Goal: Task Accomplishment & Management: Manage account settings

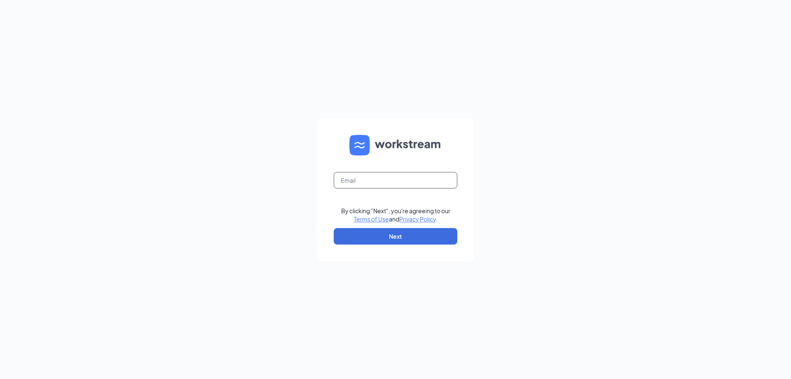
click at [396, 183] on input "text" at bounding box center [396, 180] width 124 height 16
click at [399, 177] on input "text" at bounding box center [396, 180] width 124 height 16
type input "[PERSON_NAME][EMAIL_ADDRESS][PERSON_NAME][DOMAIN_NAME]"
click at [395, 238] on button "Next" at bounding box center [396, 236] width 124 height 16
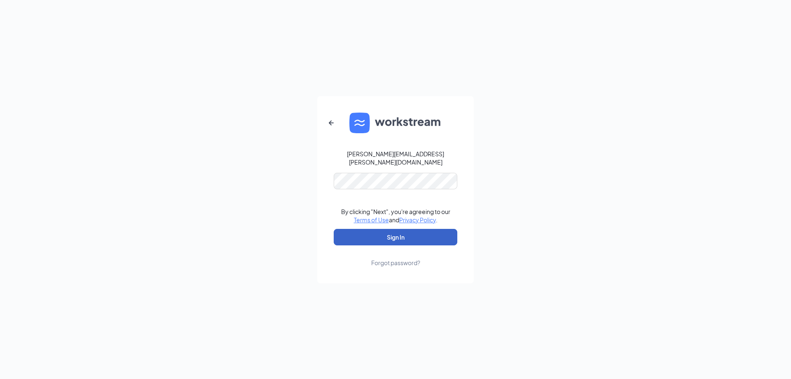
click at [418, 229] on button "Sign In" at bounding box center [396, 237] width 124 height 16
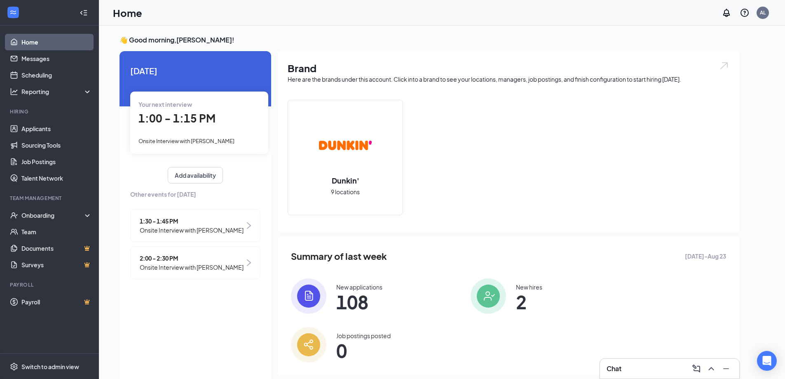
click at [636, 369] on div "Chat" at bounding box center [670, 368] width 126 height 13
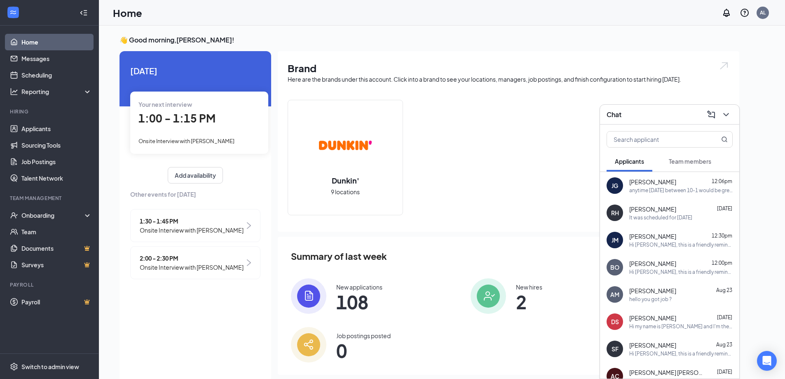
click at [657, 191] on div "anytime [DATE] between 10-1 would be great. any certain work for you?" at bounding box center [680, 190] width 103 height 7
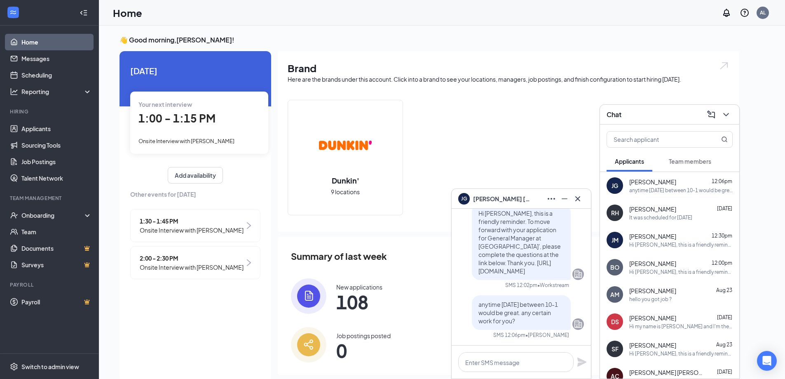
click at [538, 159] on div "Dunkin' 9 locations" at bounding box center [509, 161] width 442 height 122
click at [576, 197] on icon "Cross" at bounding box center [577, 198] width 5 height 5
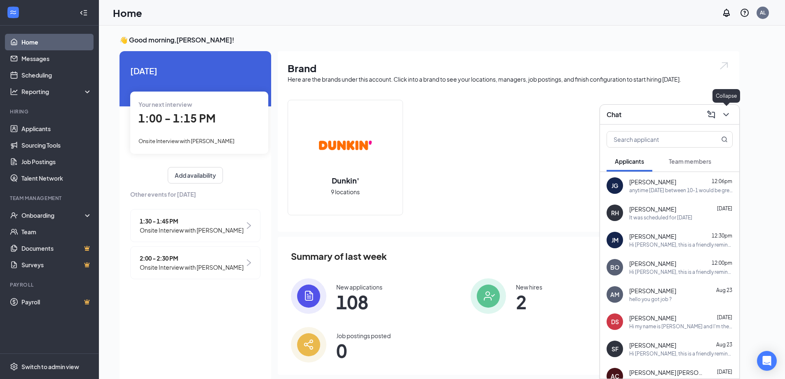
click at [728, 115] on icon "ChevronDown" at bounding box center [726, 115] width 10 height 10
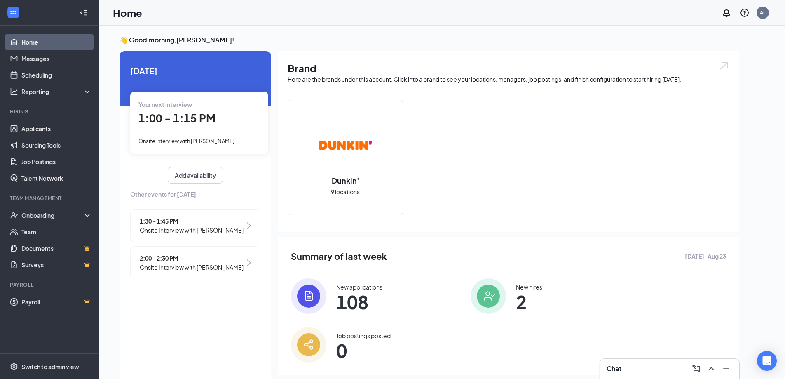
click at [546, 132] on div "Dunkin' 9 locations" at bounding box center [509, 161] width 442 height 122
click at [217, 260] on span "2:00 - 2:30 PM" at bounding box center [192, 257] width 104 height 9
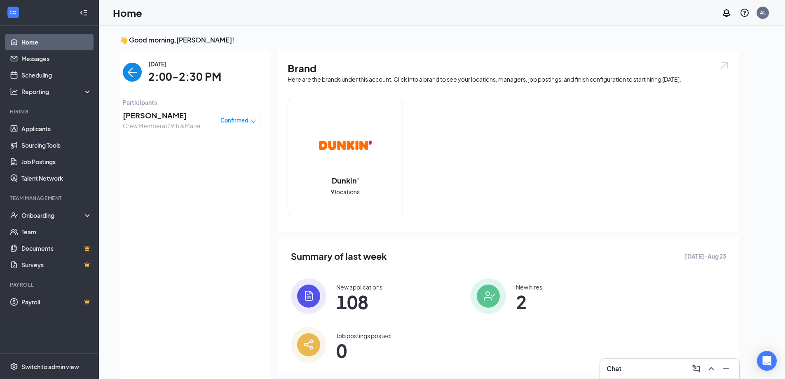
scroll to position [3, 0]
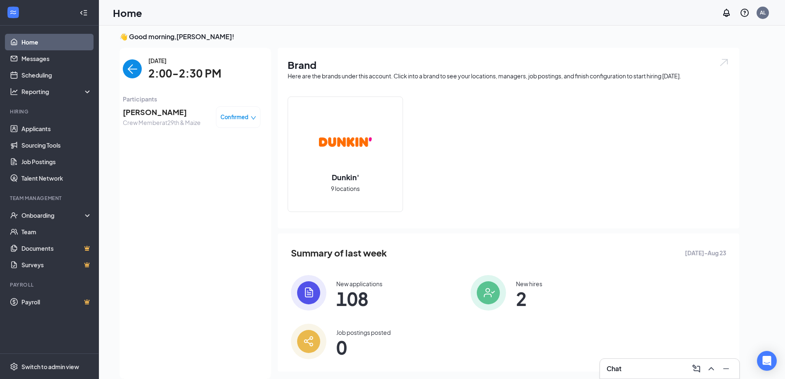
click at [129, 67] on img "back-button" at bounding box center [132, 68] width 19 height 19
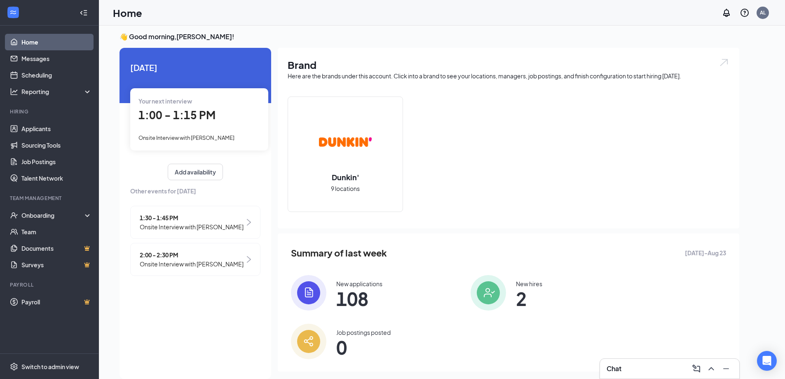
click at [248, 220] on img at bounding box center [249, 222] width 4 height 7
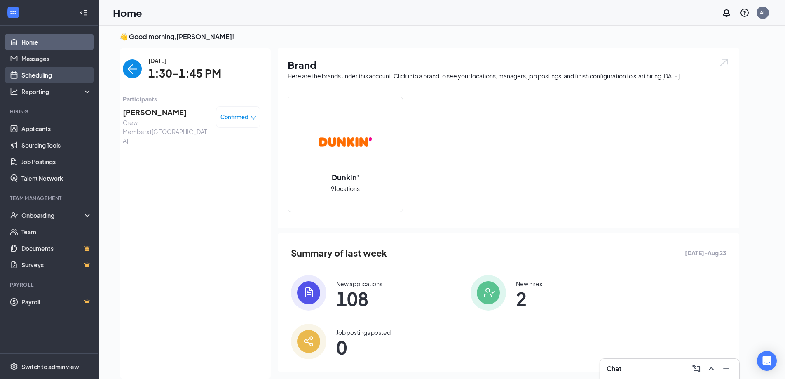
click at [48, 75] on link "Scheduling" at bounding box center [56, 75] width 70 height 16
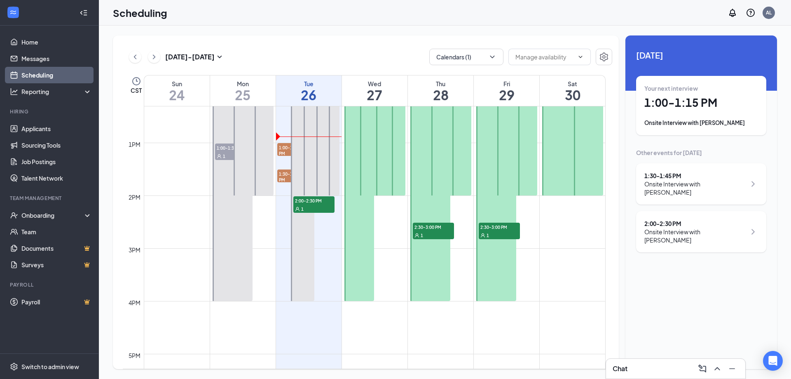
scroll to position [652, 0]
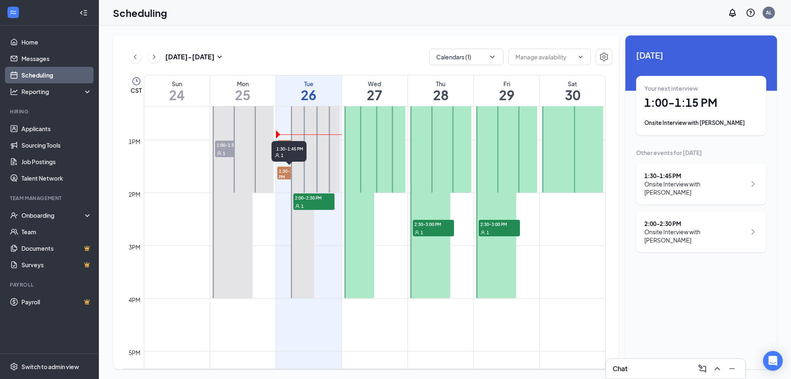
click at [284, 172] on span "1:30-1:45 PM" at bounding box center [289, 173] width 24 height 14
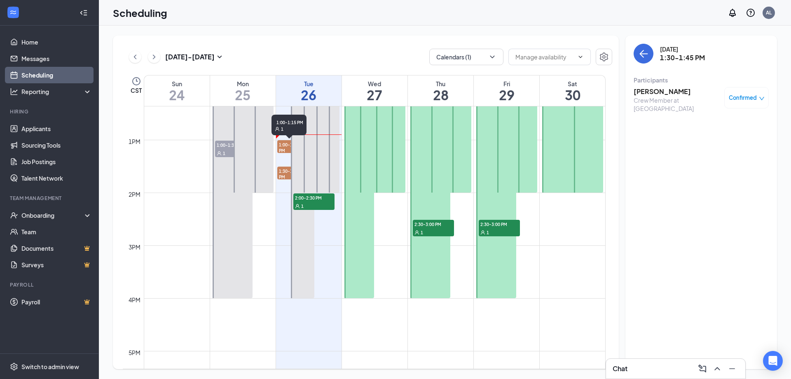
click at [282, 141] on span "1:00-1:15 PM" at bounding box center [289, 147] width 24 height 14
click at [664, 89] on h3 "[PERSON_NAME]" at bounding box center [677, 91] width 87 height 9
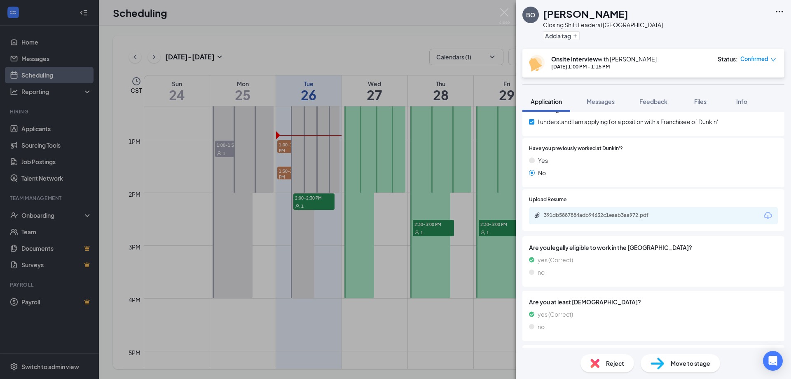
scroll to position [692, 0]
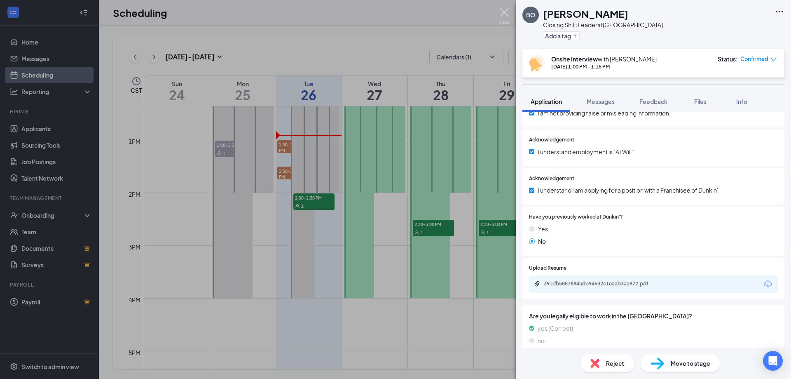
drag, startPoint x: 501, startPoint y: 10, endPoint x: 309, endPoint y: 143, distance: 233.9
click at [501, 11] on img at bounding box center [504, 16] width 10 height 16
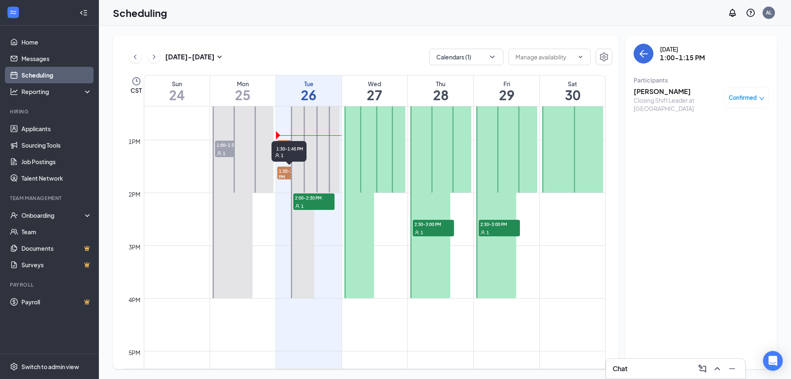
click at [284, 171] on span "1:30-1:45 PM" at bounding box center [289, 173] width 24 height 14
click at [652, 91] on h3 "[PERSON_NAME]" at bounding box center [677, 91] width 87 height 9
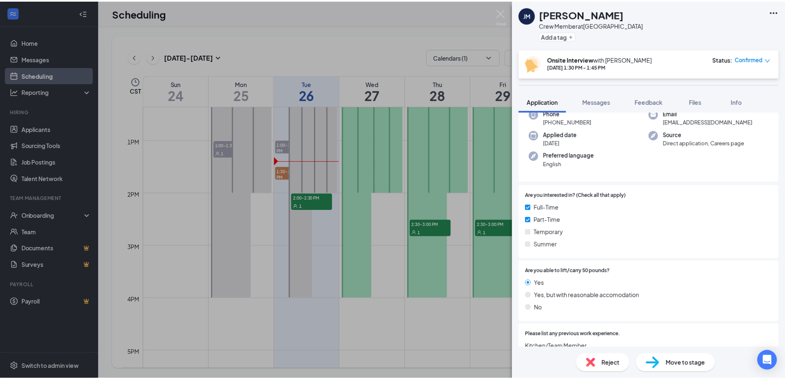
scroll to position [124, 0]
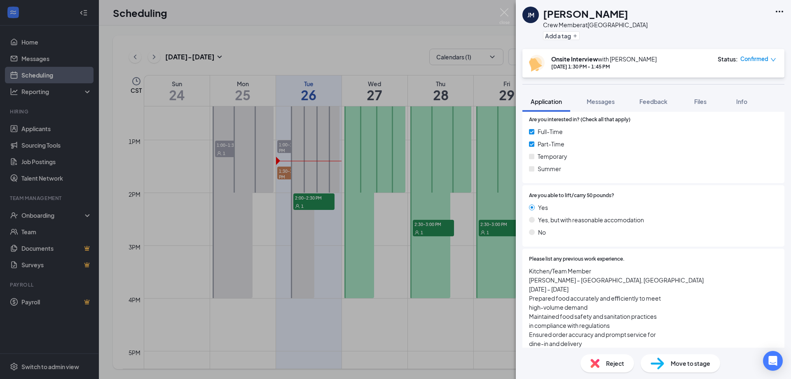
click at [683, 362] on span "Move to stage" at bounding box center [691, 362] width 40 height 9
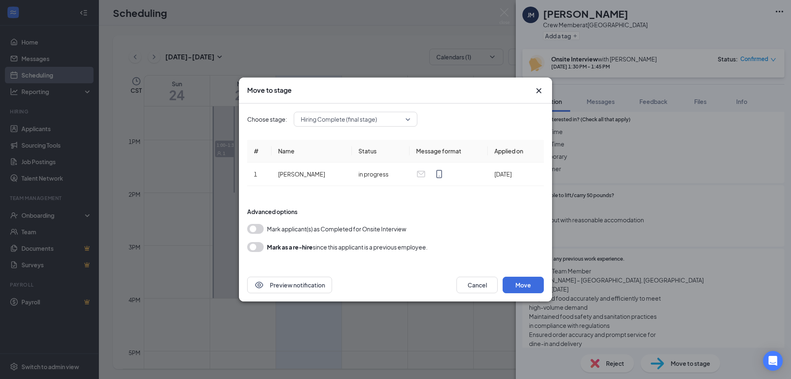
click at [255, 226] on button "button" at bounding box center [255, 229] width 16 height 10
click at [533, 283] on button "Move" at bounding box center [523, 284] width 41 height 16
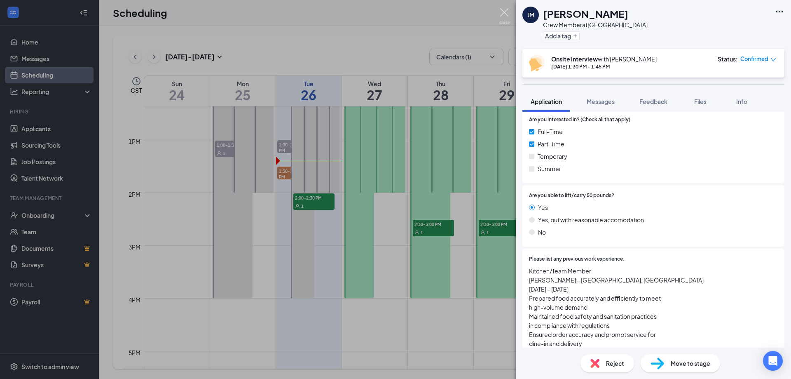
click at [505, 14] on img at bounding box center [504, 16] width 10 height 16
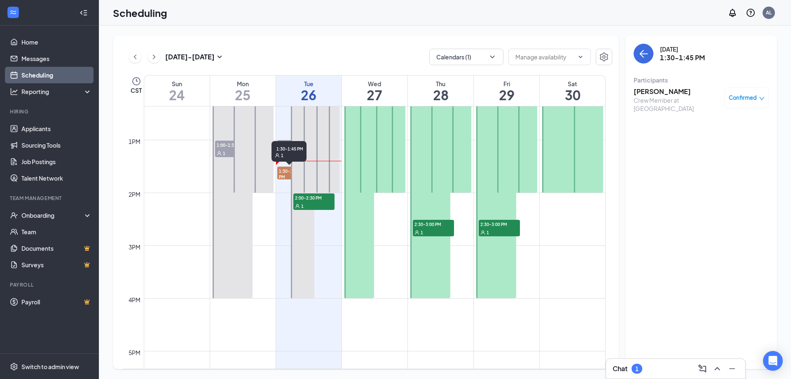
click at [284, 173] on span "1:30-1:45 PM" at bounding box center [289, 173] width 24 height 14
click at [745, 101] on span "Confirmed" at bounding box center [743, 98] width 28 height 8
click at [740, 300] on div "[DATE] 1:30-1:45 PM Participants [PERSON_NAME] Crew Member at [GEOGRAPHIC_DATA]…" at bounding box center [701, 201] width 152 height 333
click at [282, 145] on span "1:00-1:15 PM" at bounding box center [289, 147] width 24 height 14
click at [668, 90] on h3 "[PERSON_NAME]" at bounding box center [677, 91] width 87 height 9
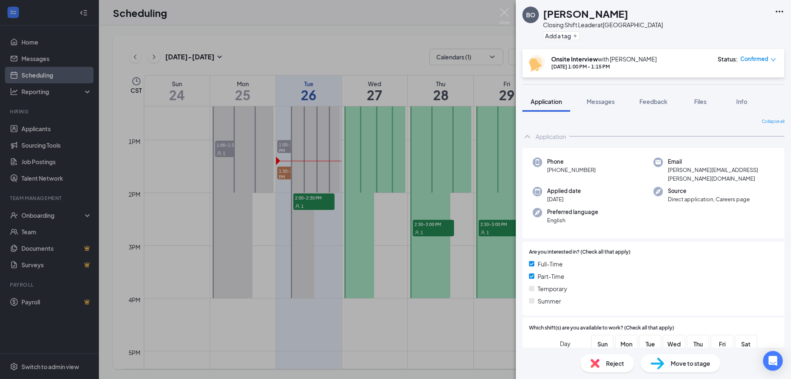
click at [686, 361] on span "Move to stage" at bounding box center [691, 362] width 40 height 9
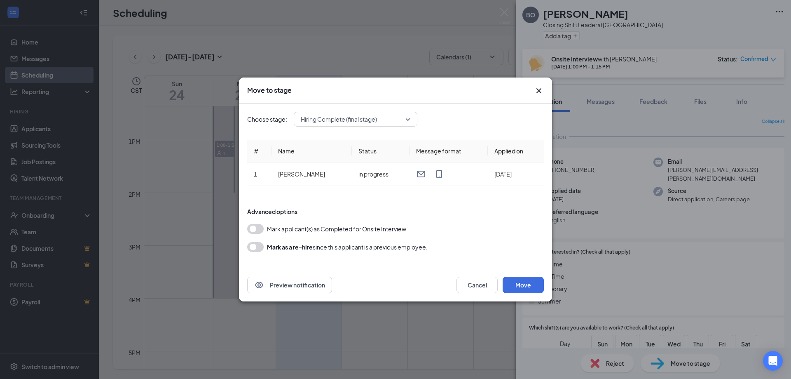
click at [252, 227] on button "button" at bounding box center [255, 229] width 16 height 10
click at [521, 282] on button "Move" at bounding box center [523, 284] width 41 height 16
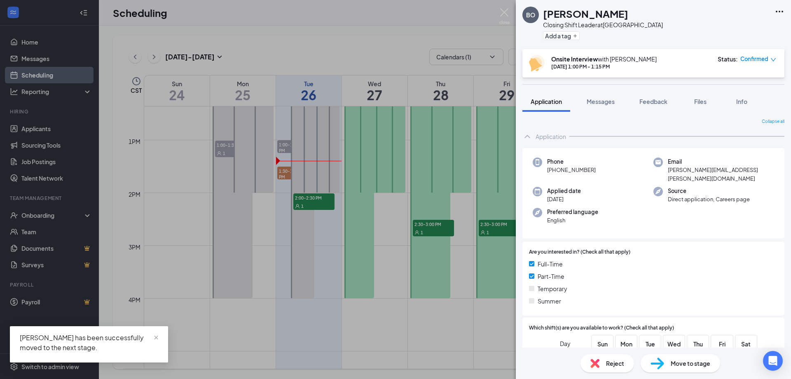
drag, startPoint x: 29, startPoint y: 42, endPoint x: 321, endPoint y: 3, distance: 294.8
click at [31, 45] on div "BO [PERSON_NAME] Closing Shift Leader at [GEOGRAPHIC_DATA] Add a tag Onsite Int…" at bounding box center [395, 189] width 791 height 379
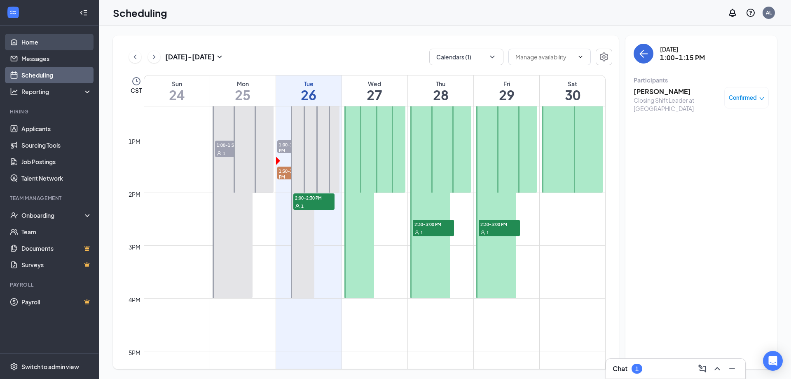
click at [43, 39] on link "Home" at bounding box center [56, 42] width 70 height 16
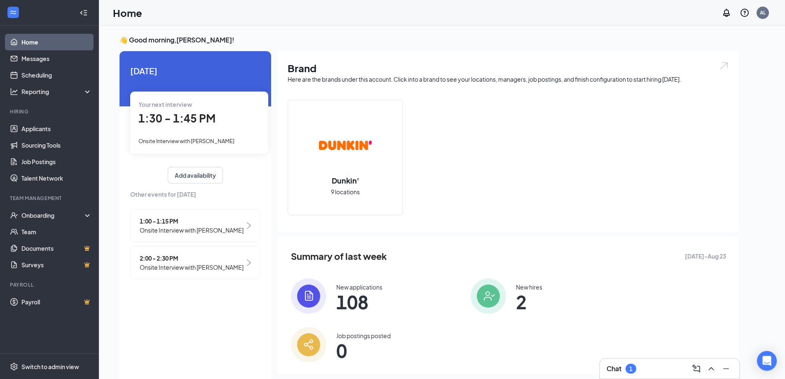
click at [248, 228] on img at bounding box center [249, 225] width 4 height 7
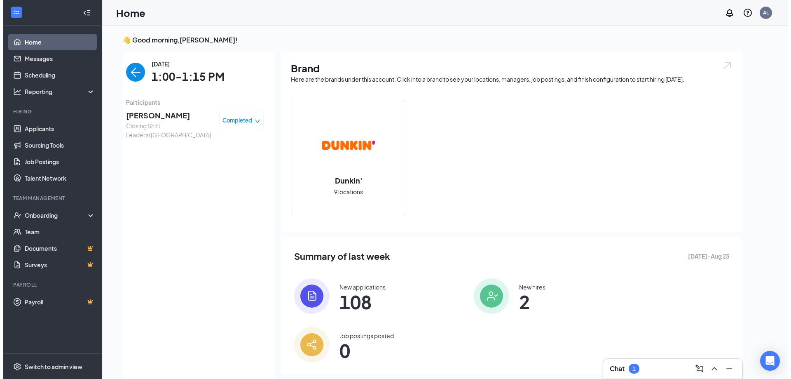
scroll to position [3, 0]
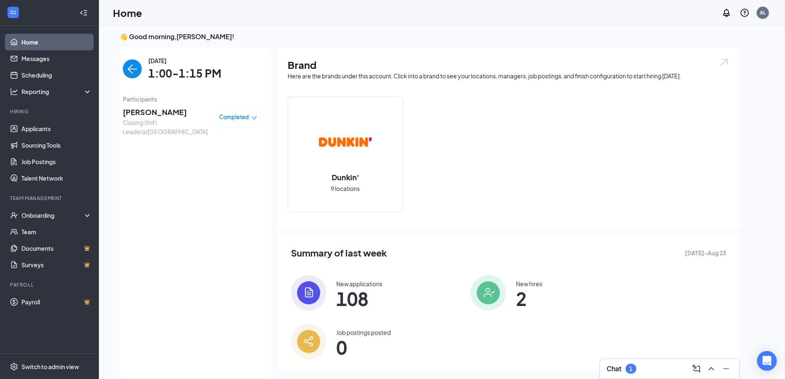
click at [173, 112] on span "[PERSON_NAME]" at bounding box center [166, 112] width 87 height 12
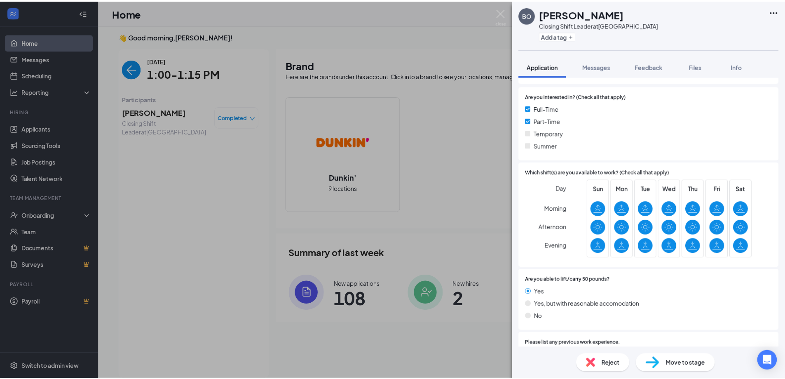
scroll to position [165, 0]
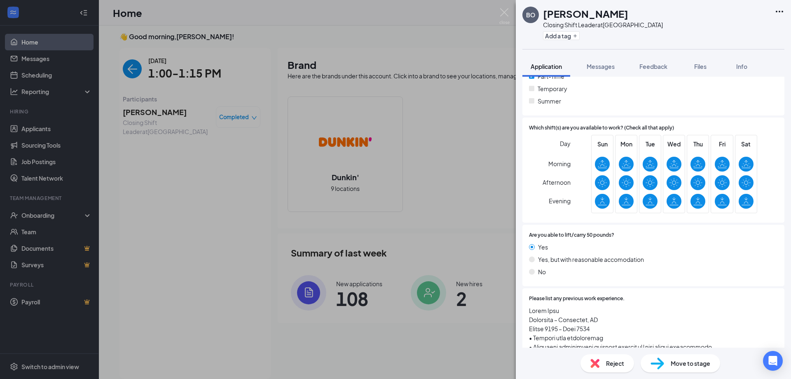
click at [664, 363] on img at bounding box center [658, 363] width 14 height 12
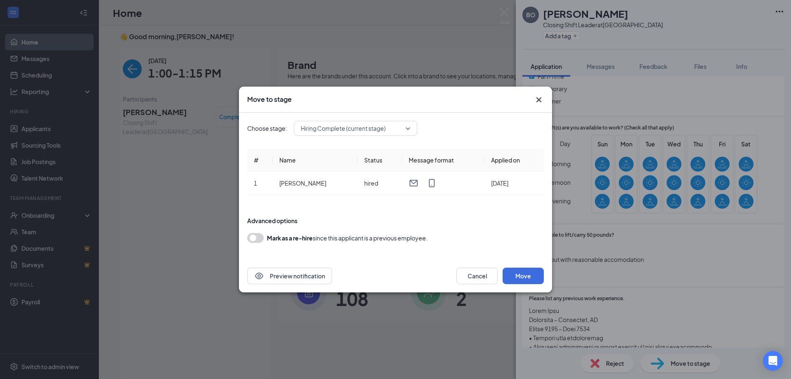
click at [408, 127] on span "Hiring Complete (current stage)" at bounding box center [356, 128] width 110 height 12
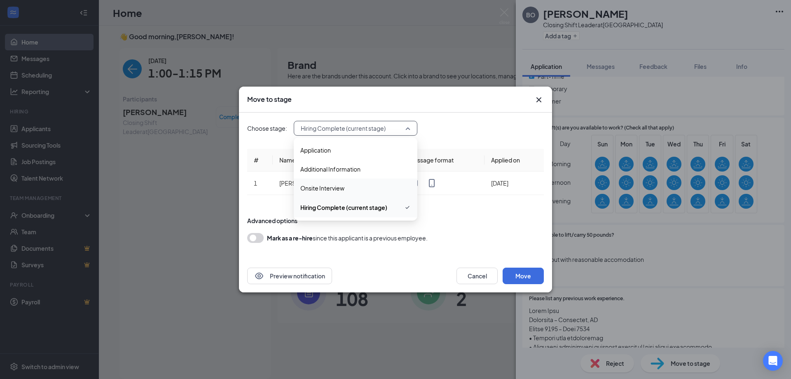
click at [377, 211] on span "Hiring Complete (current stage)" at bounding box center [343, 207] width 87 height 9
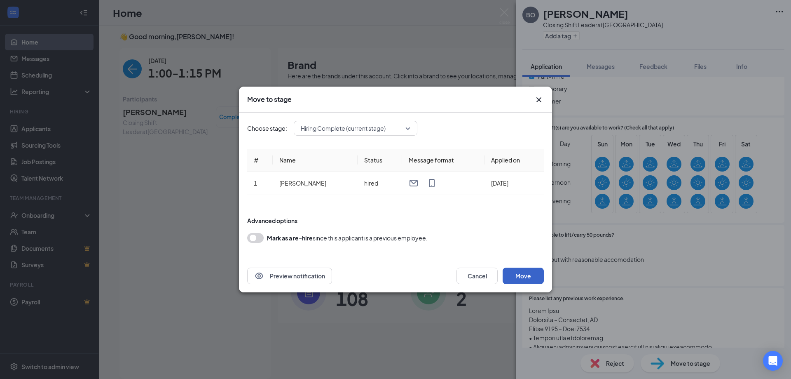
click at [528, 272] on button "Move" at bounding box center [523, 275] width 41 height 16
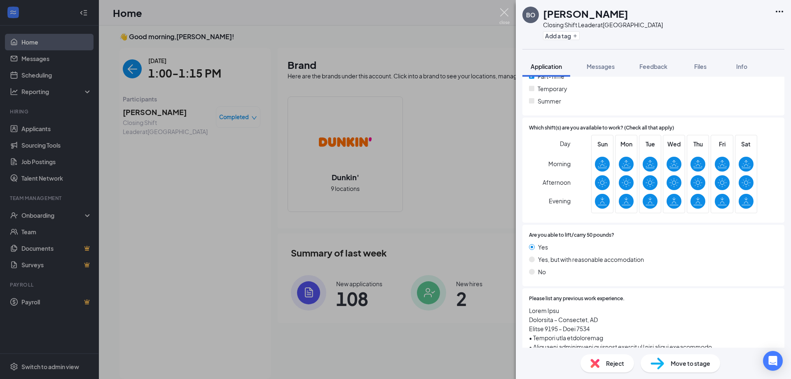
click at [505, 11] on img at bounding box center [504, 16] width 10 height 16
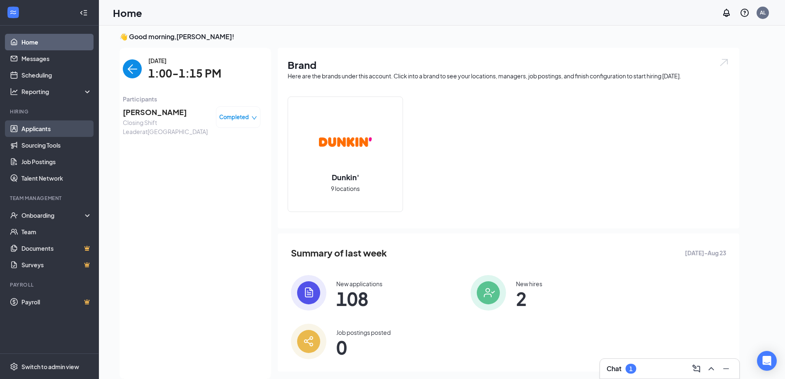
click at [46, 125] on link "Applicants" at bounding box center [56, 128] width 70 height 16
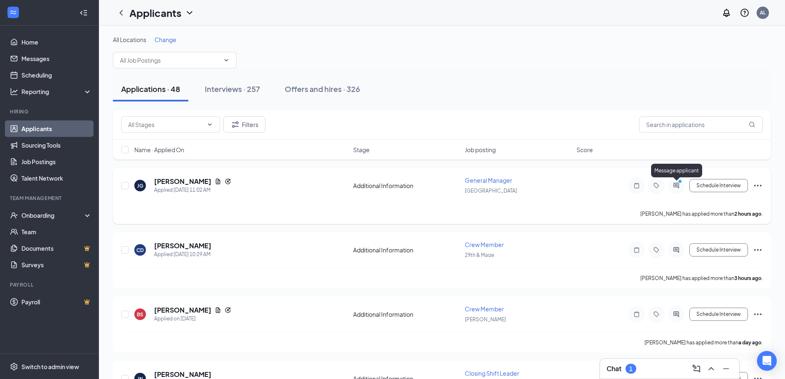
click at [675, 184] on icon "ActiveChat" at bounding box center [676, 185] width 10 height 7
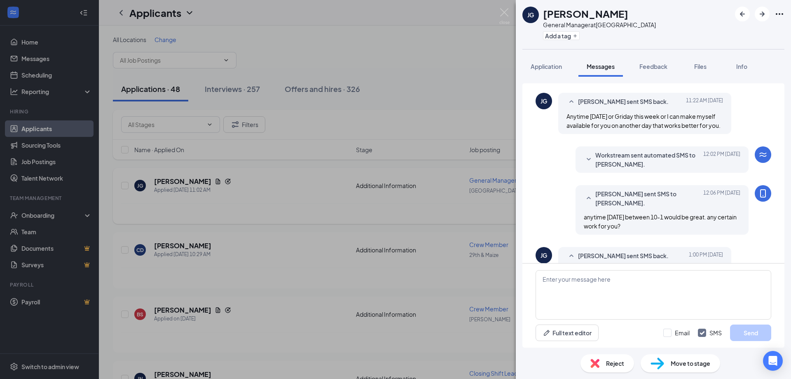
scroll to position [166, 0]
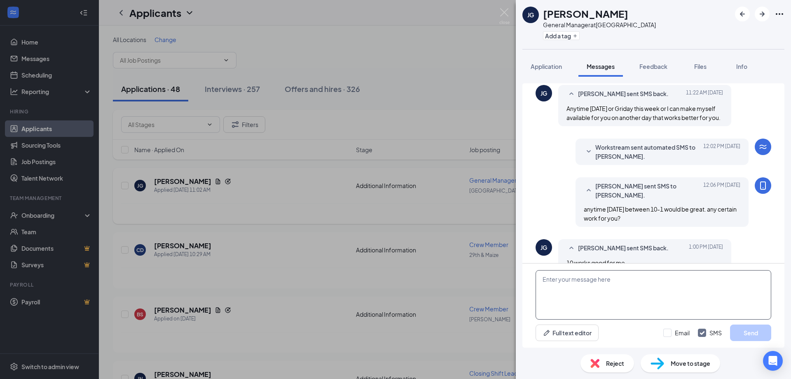
click at [600, 302] on textarea at bounding box center [654, 294] width 236 height 49
type textarea "Great i will see you then"
click at [747, 328] on button "Send" at bounding box center [750, 332] width 41 height 16
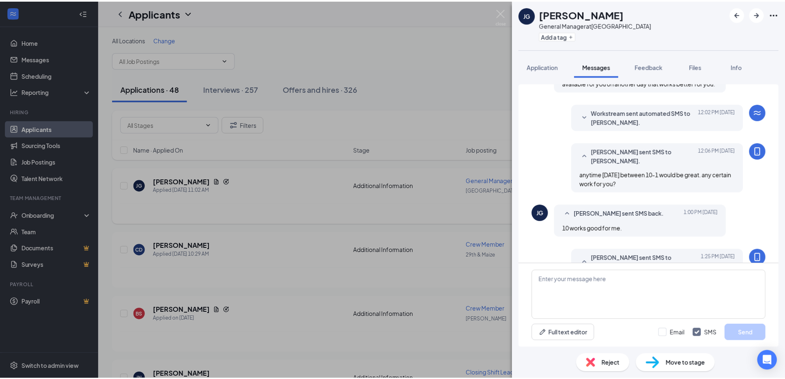
scroll to position [210, 0]
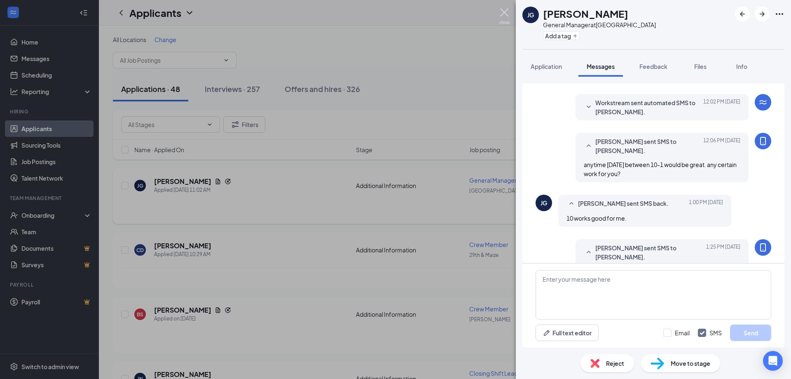
click at [505, 12] on img at bounding box center [504, 16] width 10 height 16
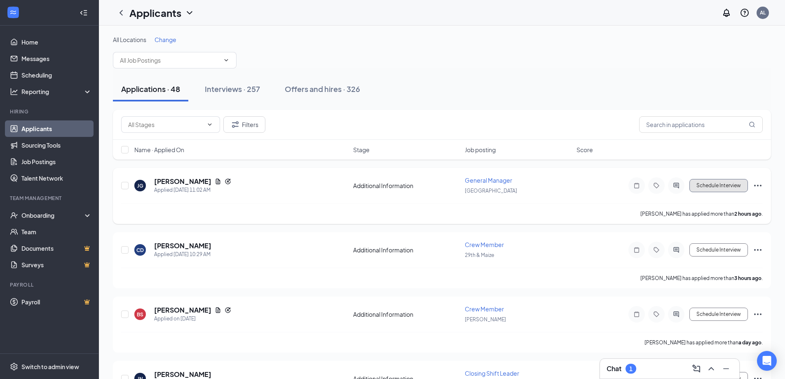
click at [715, 189] on button "Schedule Interview" at bounding box center [718, 185] width 59 height 13
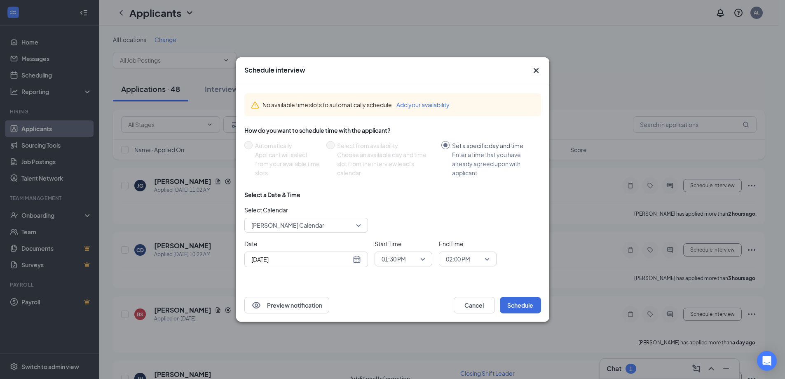
click at [358, 261] on div "[DATE]" at bounding box center [306, 259] width 110 height 9
type input "[DATE]"
click at [330, 228] on div "29" at bounding box center [331, 228] width 10 height 10
click at [422, 256] on span "01:30 PM" at bounding box center [404, 259] width 44 height 12
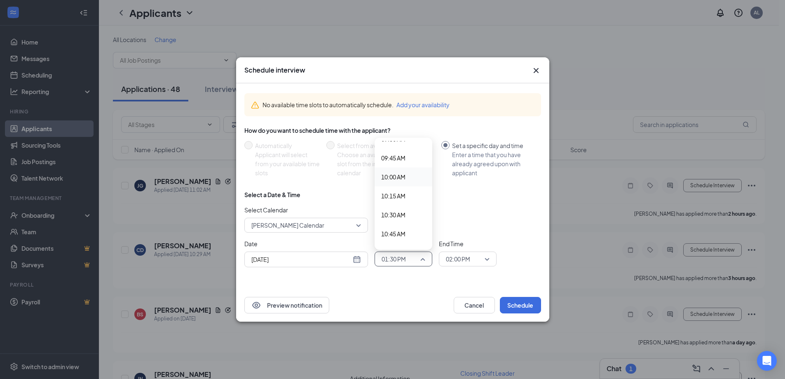
click at [390, 172] on span "10:00 AM" at bounding box center [393, 176] width 24 height 9
click at [487, 260] on span "02:00 PM" at bounding box center [468, 259] width 44 height 12
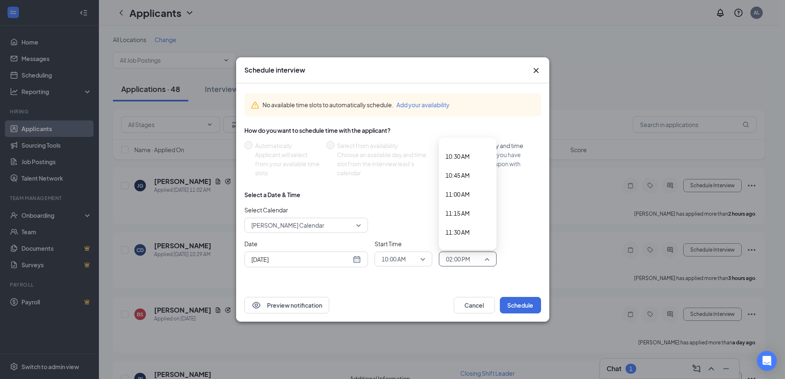
scroll to position [770, 0]
click at [463, 214] on span "11:00 AM" at bounding box center [457, 214] width 24 height 9
click at [513, 303] on button "Schedule" at bounding box center [520, 305] width 41 height 16
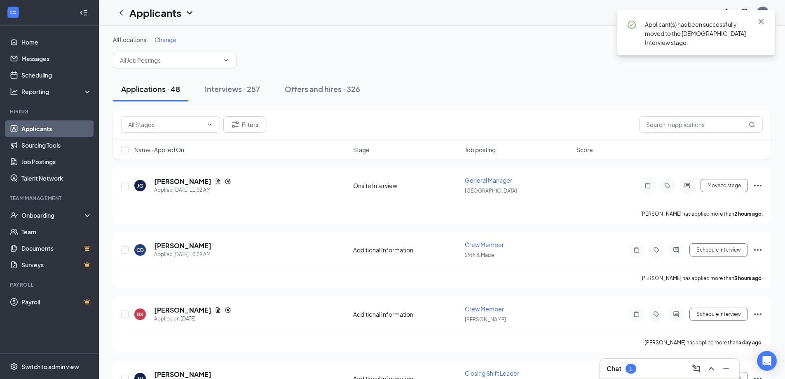
click at [622, 363] on div "Chat 1" at bounding box center [670, 368] width 126 height 13
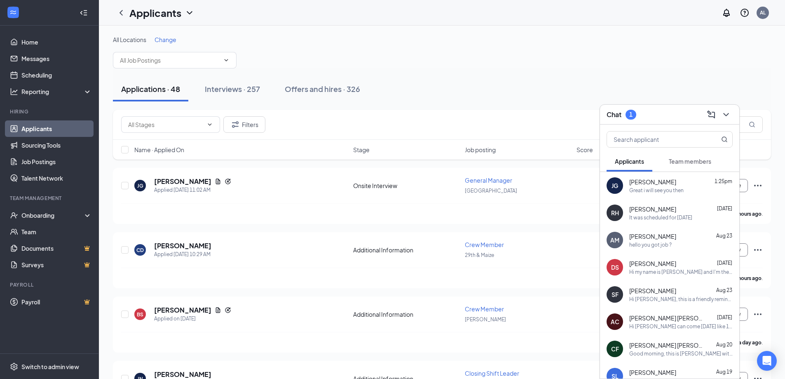
click at [673, 159] on span "Team members" at bounding box center [690, 160] width 42 height 7
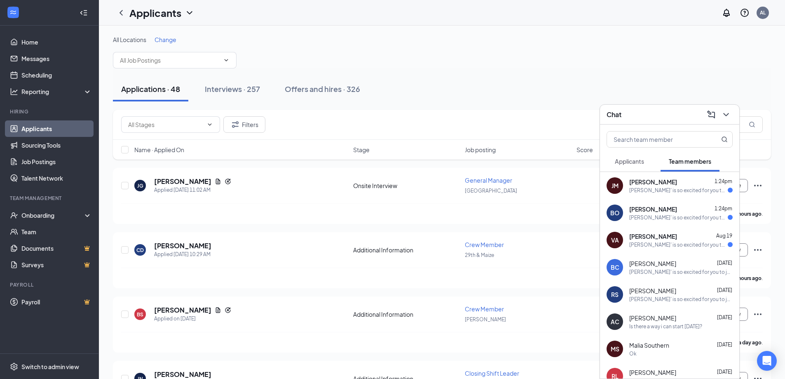
click at [672, 184] on div "[PERSON_NAME] 1:24pm" at bounding box center [680, 182] width 103 height 8
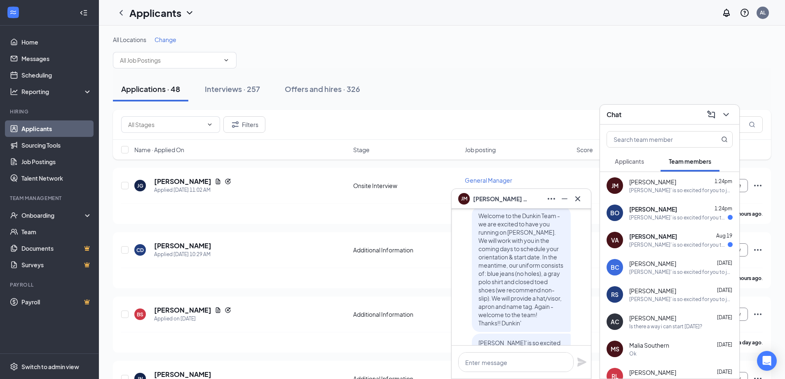
scroll to position [-82, 0]
click at [689, 220] on div "[PERSON_NAME]' is so excited for you to join our team! Do you know anyone else …" at bounding box center [678, 217] width 98 height 7
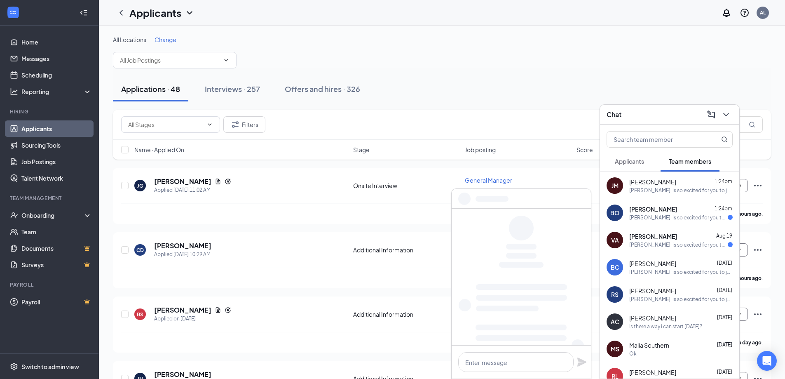
scroll to position [0, 0]
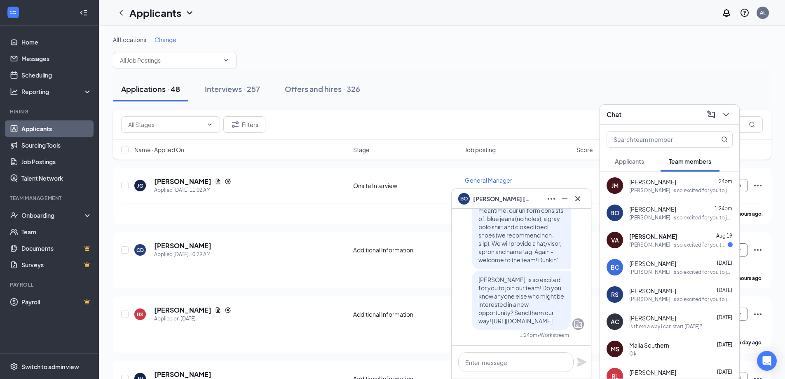
click at [676, 246] on div "[PERSON_NAME]' is so excited for you to join our team! Do you know anyone else …" at bounding box center [678, 244] width 98 height 7
drag, startPoint x: 731, startPoint y: 115, endPoint x: 724, endPoint y: 121, distance: 8.8
click at [731, 116] on button at bounding box center [725, 114] width 13 height 13
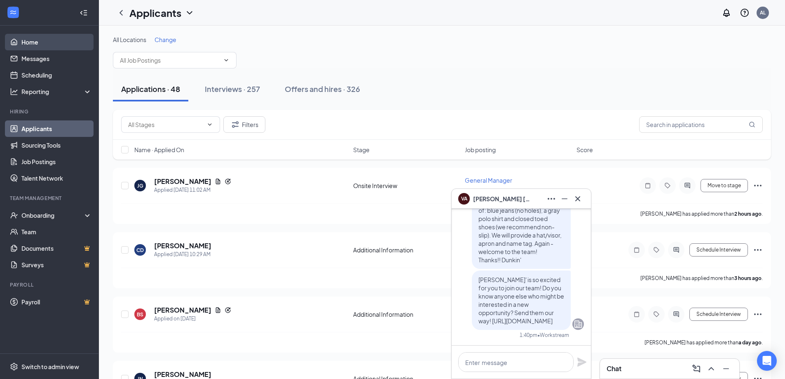
click at [26, 41] on link "Home" at bounding box center [56, 42] width 70 height 16
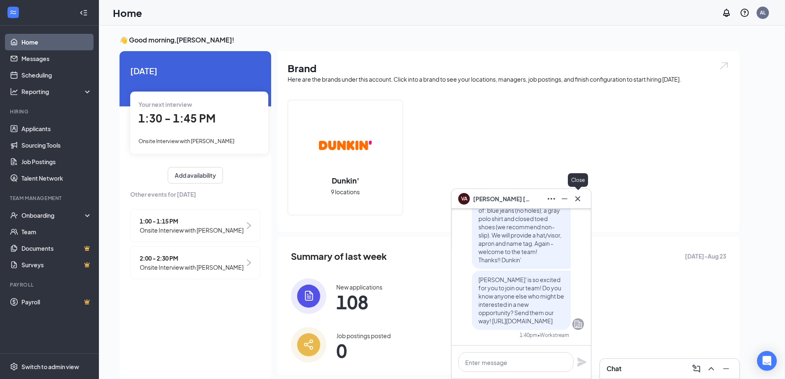
click at [577, 199] on icon "Cross" at bounding box center [578, 199] width 10 height 10
